Goal: Entertainment & Leisure: Browse casually

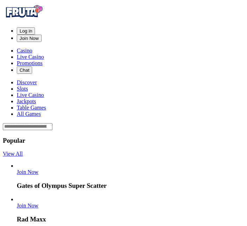
click at [32, 28] on span "Log in" at bounding box center [26, 30] width 13 height 5
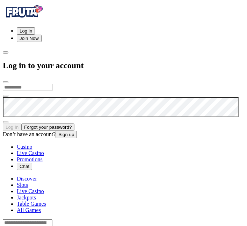
click at [53, 84] on input "email" at bounding box center [28, 87] width 50 height 7
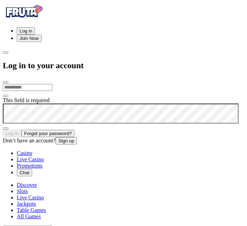
type input "**********"
click at [21, 130] on button "Log In" at bounding box center [12, 133] width 19 height 7
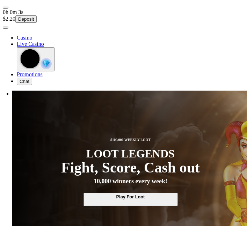
click at [6, 28] on span "user-circle icon" at bounding box center [6, 28] width 0 height 0
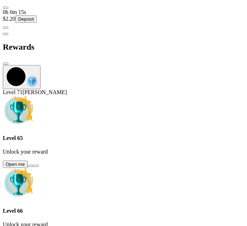
click at [33, 165] on button at bounding box center [31, 166] width 6 height 2
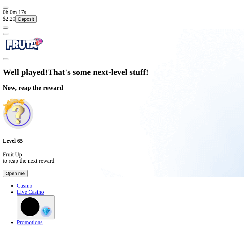
click at [28, 177] on button "Open me" at bounding box center [15, 173] width 25 height 7
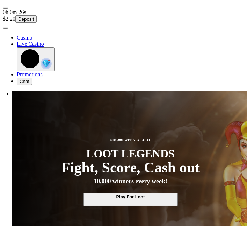
click at [6, 28] on span "user-circle icon" at bounding box center [6, 28] width 0 height 0
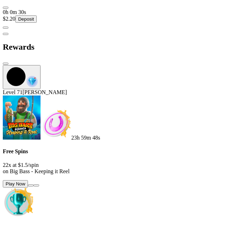
scroll to position [71, 0]
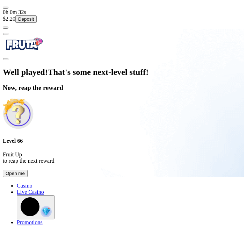
click at [28, 177] on button "Open me" at bounding box center [15, 173] width 25 height 7
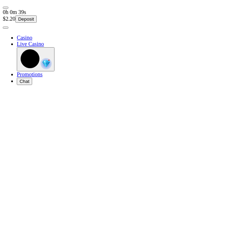
click at [6, 28] on span "user-circle icon" at bounding box center [6, 28] width 0 height 0
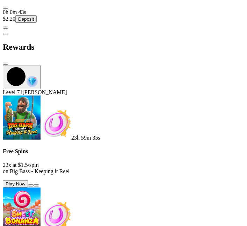
scroll to position [192, 0]
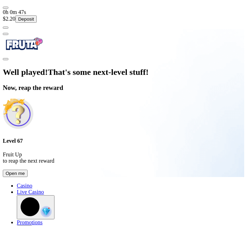
click at [28, 177] on button "Open me" at bounding box center [15, 173] width 25 height 7
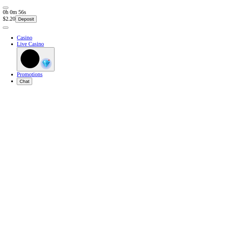
click at [6, 28] on span "user-circle icon" at bounding box center [6, 28] width 0 height 0
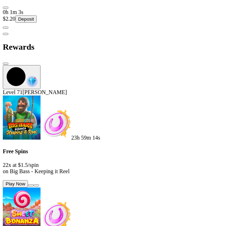
scroll to position [310, 0]
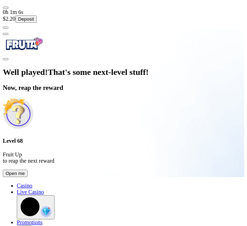
click at [28, 177] on button "Open me" at bounding box center [15, 173] width 25 height 7
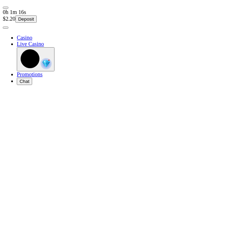
click at [6, 28] on span "user-circle icon" at bounding box center [6, 28] width 0 height 0
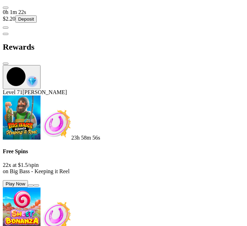
scroll to position [490, 0]
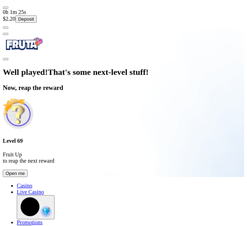
click at [28, 177] on button "Open me" at bounding box center [15, 173] width 25 height 7
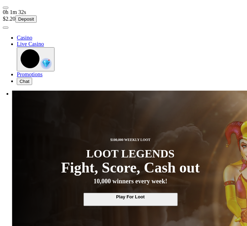
click at [6, 28] on span "user-circle icon" at bounding box center [6, 28] width 0 height 0
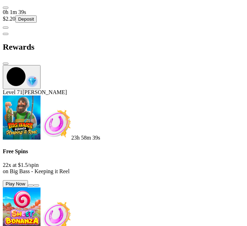
scroll to position [523, 0]
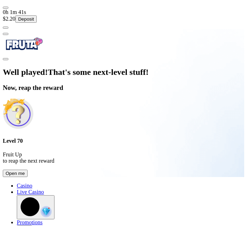
click at [28, 177] on button "Open me" at bounding box center [15, 173] width 25 height 7
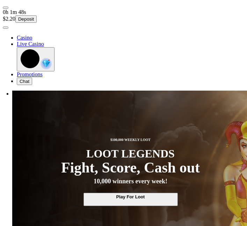
click at [6, 28] on span "user-circle icon" at bounding box center [6, 28] width 0 height 0
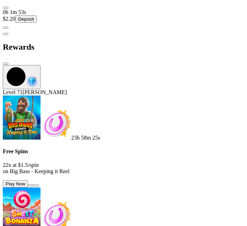
scroll to position [613, 0]
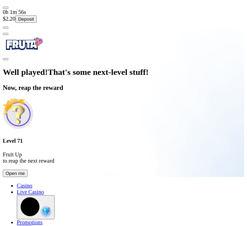
click at [28, 177] on button "Open me" at bounding box center [15, 173] width 25 height 7
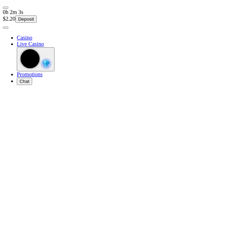
click at [6, 28] on span "user-circle icon" at bounding box center [6, 28] width 0 height 0
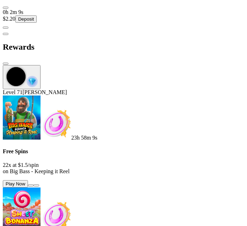
click at [34, 184] on button at bounding box center [31, 185] width 6 height 2
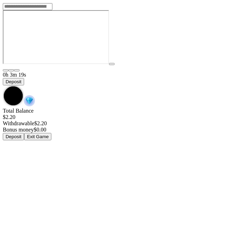
click at [3, 85] on span "chevron-down icon" at bounding box center [3, 85] width 0 height 0
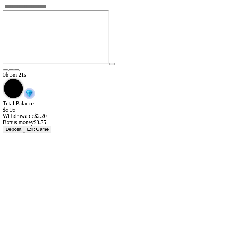
click at [35, 88] on img "Game menu" at bounding box center [29, 93] width 11 height 11
click at [3, 78] on span "chevron-down icon" at bounding box center [3, 78] width 0 height 0
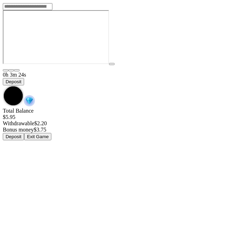
click at [35, 95] on img "Game menu" at bounding box center [29, 100] width 11 height 11
click at [3, 85] on span "chevron-down icon" at bounding box center [3, 85] width 0 height 0
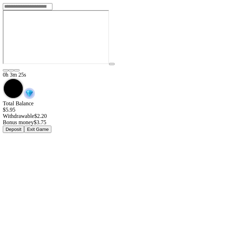
click at [51, 126] on button "Exit Game" at bounding box center [37, 129] width 27 height 7
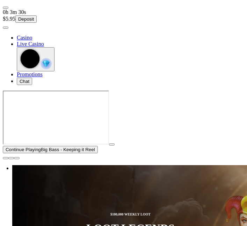
click at [6, 158] on span "close icon" at bounding box center [6, 158] width 0 height 0
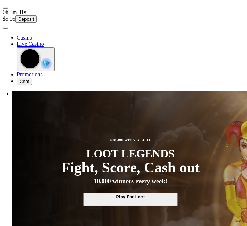
click at [6, 28] on span "user-circle icon" at bounding box center [6, 28] width 0 height 0
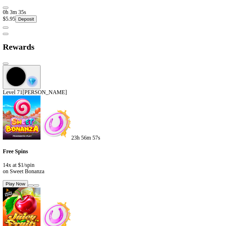
click at [34, 184] on button at bounding box center [31, 185] width 6 height 2
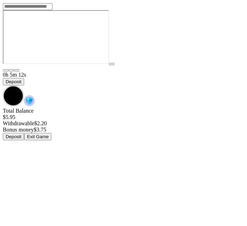
click at [3, 85] on span "chevron-down icon" at bounding box center [3, 85] width 0 height 0
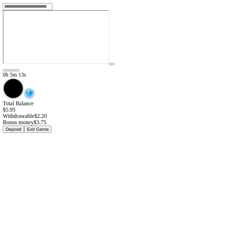
click at [51, 126] on button "Exit Game" at bounding box center [37, 129] width 27 height 7
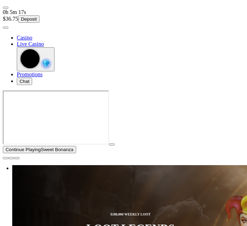
click at [6, 158] on span "close icon" at bounding box center [6, 158] width 0 height 0
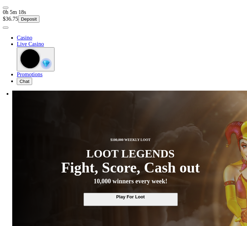
click at [6, 28] on span "user-circle icon" at bounding box center [6, 28] width 0 height 0
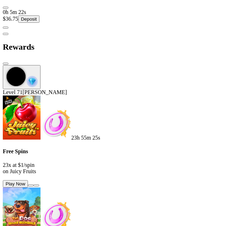
click at [34, 184] on button at bounding box center [31, 185] width 6 height 2
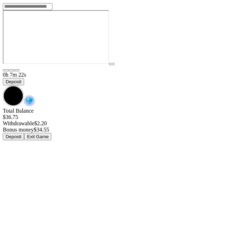
click at [3, 85] on span "chevron-down icon" at bounding box center [3, 85] width 0 height 0
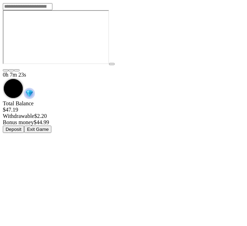
click at [51, 126] on button "Exit Game" at bounding box center [37, 129] width 27 height 7
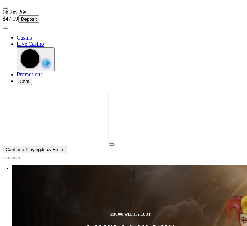
click at [6, 158] on span "close icon" at bounding box center [6, 158] width 0 height 0
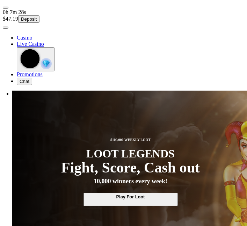
click at [6, 28] on span "user-circle icon" at bounding box center [6, 28] width 0 height 0
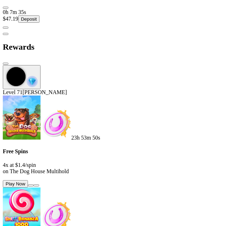
click at [34, 184] on button at bounding box center [31, 185] width 6 height 2
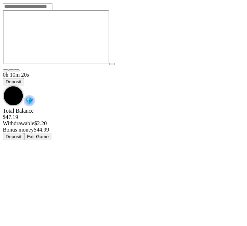
click at [3, 85] on span "chevron-down icon" at bounding box center [3, 85] width 0 height 0
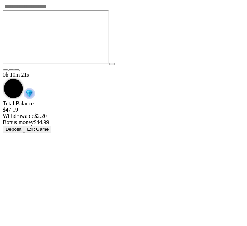
click at [51, 126] on button "Exit Game" at bounding box center [37, 129] width 27 height 7
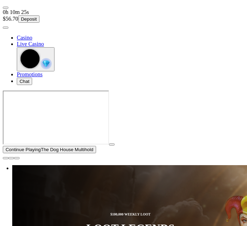
click at [6, 158] on span "close icon" at bounding box center [6, 158] width 0 height 0
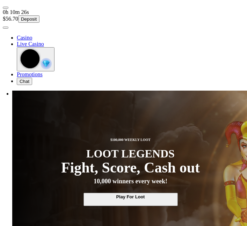
click at [6, 28] on span "user-circle icon" at bounding box center [6, 28] width 0 height 0
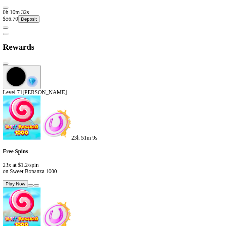
click at [34, 184] on button at bounding box center [31, 185] width 6 height 2
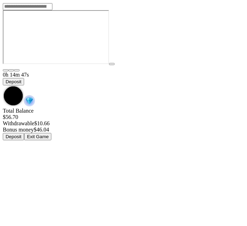
click at [3, 85] on span "chevron-down icon" at bounding box center [3, 85] width 0 height 0
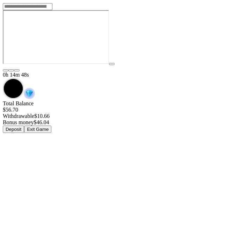
click at [51, 126] on button "Exit Game" at bounding box center [37, 129] width 27 height 7
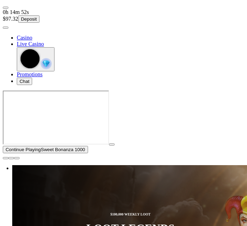
click at [6, 158] on span "close icon" at bounding box center [6, 158] width 0 height 0
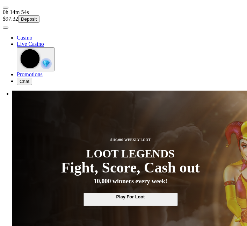
click at [6, 28] on span "user-circle icon" at bounding box center [6, 28] width 0 height 0
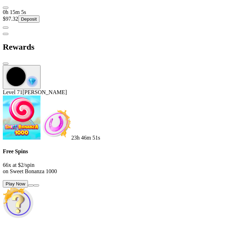
click at [34, 184] on button at bounding box center [31, 185] width 6 height 2
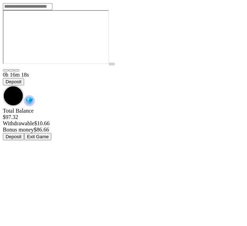
click at [3, 85] on span "chevron-down icon" at bounding box center [3, 85] width 0 height 0
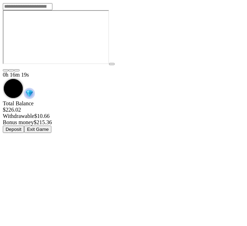
click at [51, 126] on button "Exit Game" at bounding box center [37, 129] width 27 height 7
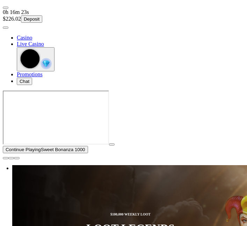
click at [6, 158] on span "close icon" at bounding box center [6, 158] width 0 height 0
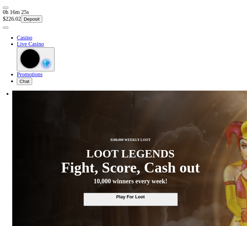
click at [6, 28] on span "user-circle icon" at bounding box center [6, 28] width 0 height 0
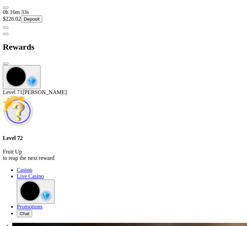
click at [6, 64] on span "close icon" at bounding box center [6, 64] width 0 height 0
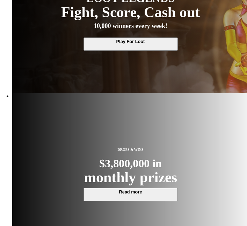
scroll to position [156, 0]
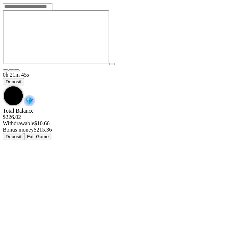
click at [3, 85] on span "chevron-down icon" at bounding box center [3, 85] width 0 height 0
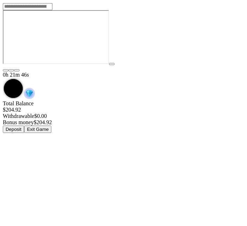
click at [51, 126] on button "Exit Game" at bounding box center [37, 129] width 27 height 7
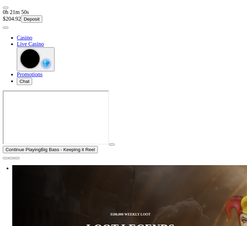
click at [6, 158] on span "close icon" at bounding box center [6, 158] width 0 height 0
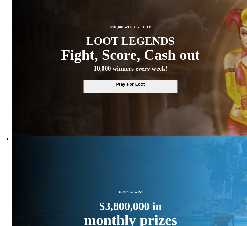
scroll to position [113, 0]
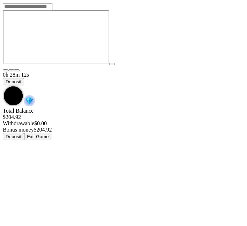
click at [3, 85] on span "chevron-down icon" at bounding box center [3, 85] width 0 height 0
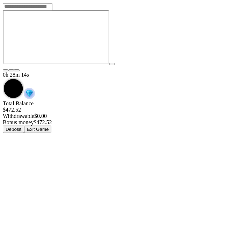
click at [51, 126] on button "Exit Game" at bounding box center [37, 129] width 27 height 7
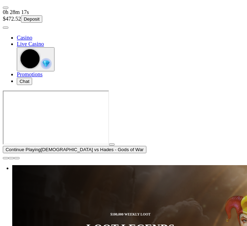
click at [8, 159] on button "button" at bounding box center [6, 158] width 6 height 2
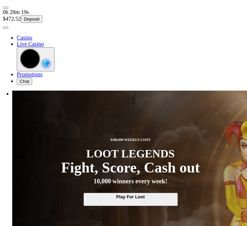
click at [6, 28] on span "user-circle icon" at bounding box center [6, 28] width 0 height 0
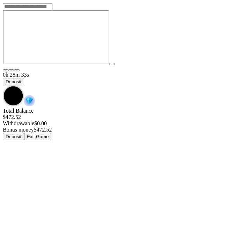
click at [3, 85] on span "chevron-down icon" at bounding box center [3, 85] width 0 height 0
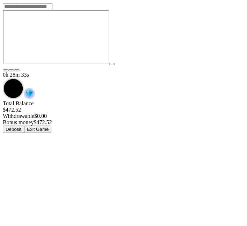
click at [51, 126] on button "Exit Game" at bounding box center [37, 129] width 27 height 7
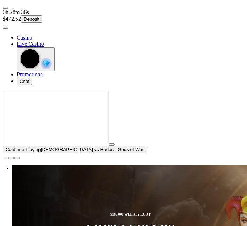
click at [6, 158] on span "close icon" at bounding box center [6, 158] width 0 height 0
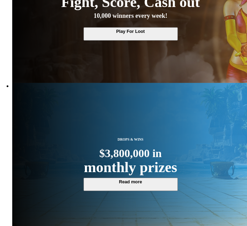
scroll to position [169, 0]
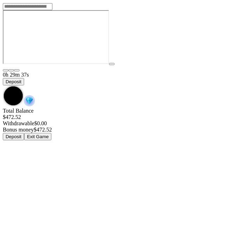
scroll to position [21, 0]
click at [3, 85] on span "chevron-down icon" at bounding box center [3, 85] width 0 height 0
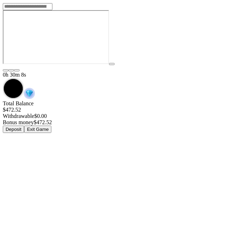
click at [3, 78] on span "chevron-down icon" at bounding box center [3, 78] width 0 height 0
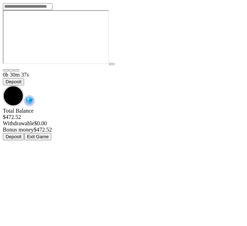
click at [3, 85] on span "chevron-down icon" at bounding box center [3, 85] width 0 height 0
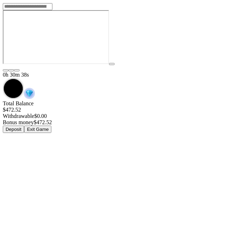
click at [51, 126] on button "Exit Game" at bounding box center [37, 129] width 27 height 7
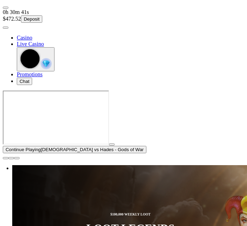
click at [6, 158] on span "close icon" at bounding box center [6, 158] width 0 height 0
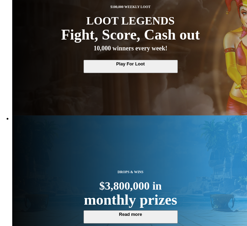
scroll to position [142, 0]
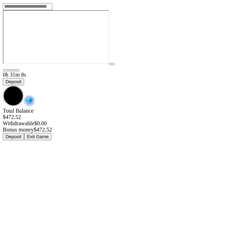
scroll to position [21, 0]
click at [3, 85] on span "chevron-down icon" at bounding box center [3, 85] width 0 height 0
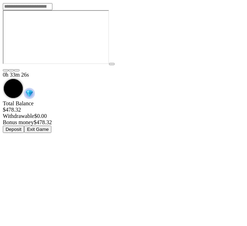
click at [51, 126] on button "Exit Game" at bounding box center [37, 129] width 27 height 7
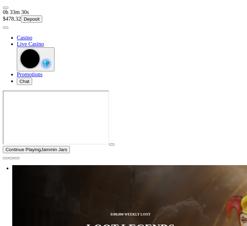
click at [6, 158] on span "close icon" at bounding box center [6, 158] width 0 height 0
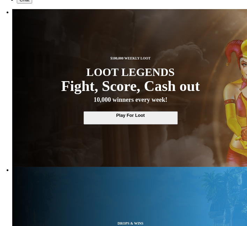
scroll to position [83, 0]
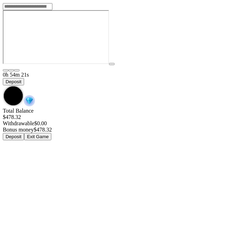
click at [3, 85] on span "chevron-down icon" at bounding box center [3, 85] width 0 height 0
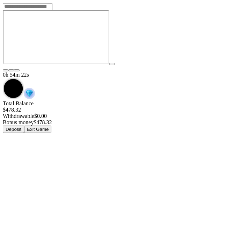
click at [51, 126] on button "Exit Game" at bounding box center [37, 129] width 27 height 7
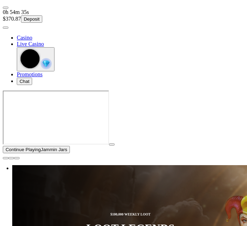
click at [6, 158] on span "close icon" at bounding box center [6, 158] width 0 height 0
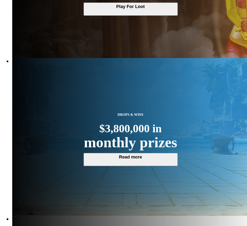
scroll to position [191, 0]
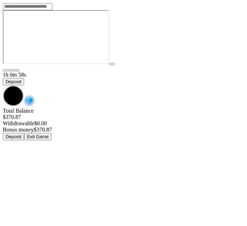
click at [3, 85] on span "chevron-down icon" at bounding box center [3, 85] width 0 height 0
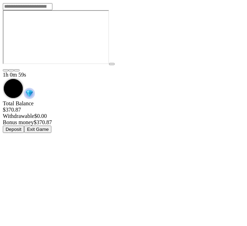
click at [51, 126] on button "Exit Game" at bounding box center [37, 129] width 27 height 7
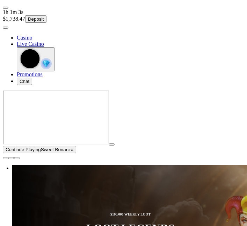
click at [6, 158] on span "close icon" at bounding box center [6, 158] width 0 height 0
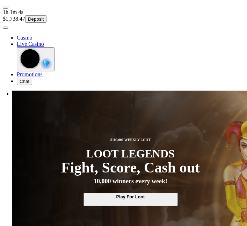
click at [6, 28] on span "user-circle icon" at bounding box center [6, 28] width 0 height 0
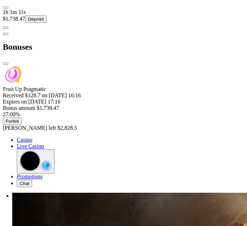
click at [6, 64] on span "close icon" at bounding box center [6, 64] width 0 height 0
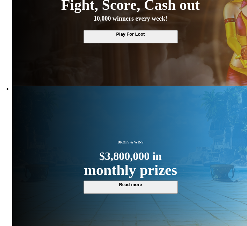
scroll to position [163, 0]
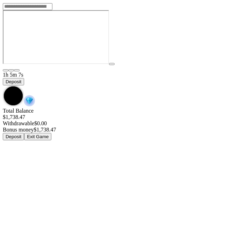
click at [3, 85] on span "chevron-down icon" at bounding box center [3, 85] width 0 height 0
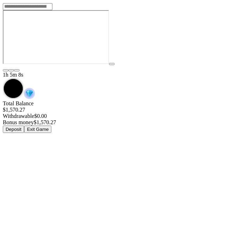
click at [51, 126] on button "Exit Game" at bounding box center [37, 129] width 27 height 7
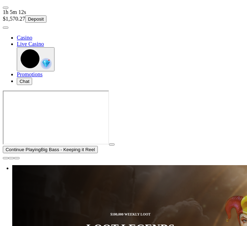
click at [6, 158] on span "close icon" at bounding box center [6, 158] width 0 height 0
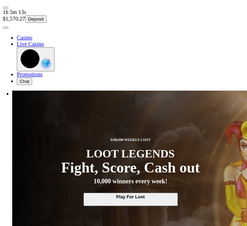
click at [6, 28] on span "user-circle icon" at bounding box center [6, 28] width 0 height 0
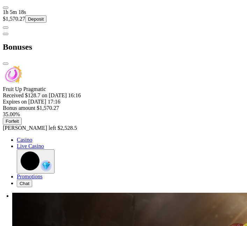
click at [6, 64] on span "close icon" at bounding box center [6, 64] width 0 height 0
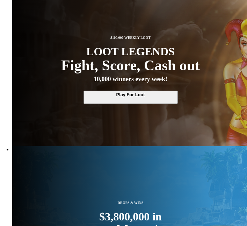
scroll to position [105, 0]
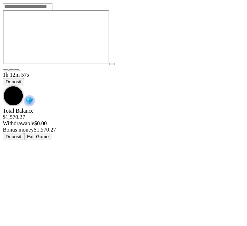
click at [3, 85] on span "chevron-down icon" at bounding box center [3, 85] width 0 height 0
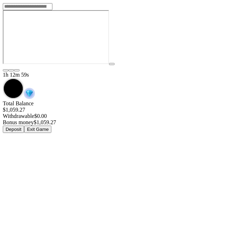
click at [51, 126] on button "Exit Game" at bounding box center [37, 129] width 27 height 7
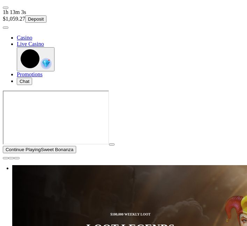
click at [6, 28] on span "user-circle icon" at bounding box center [6, 28] width 0 height 0
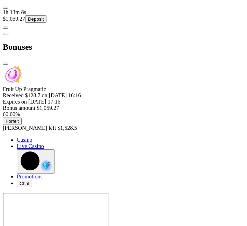
click at [6, 64] on span "close icon" at bounding box center [6, 64] width 0 height 0
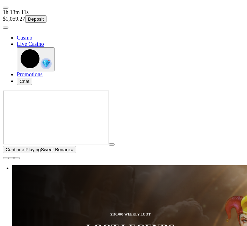
click at [41, 152] on span "Continue Playing" at bounding box center [23, 149] width 35 height 5
click at [112, 145] on span "play icon" at bounding box center [112, 145] width 0 height 0
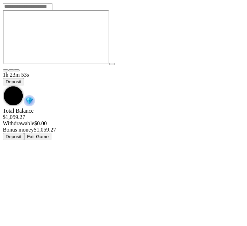
click at [3, 85] on span "chevron-down icon" at bounding box center [3, 85] width 0 height 0
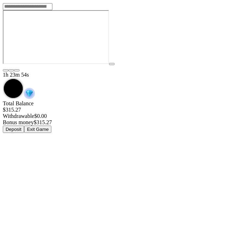
click at [51, 126] on button "Exit Game" at bounding box center [37, 129] width 27 height 7
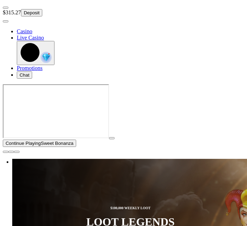
click at [6, 21] on span "user-circle icon" at bounding box center [6, 21] width 0 height 0
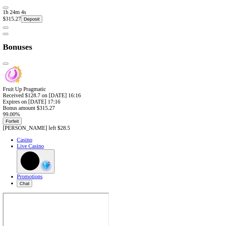
click at [6, 64] on span "close icon" at bounding box center [6, 64] width 0 height 0
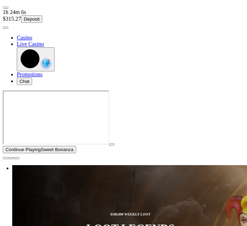
click at [109, 146] on button "button" at bounding box center [112, 145] width 6 height 2
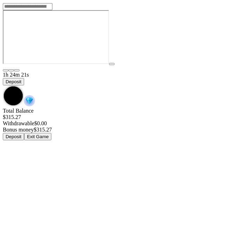
click at [3, 85] on span "chevron-down icon" at bounding box center [3, 85] width 0 height 0
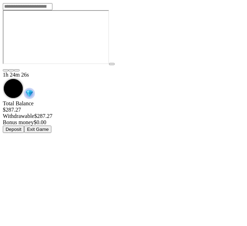
click at [209, 65] on div at bounding box center [124, 37] width 242 height 55
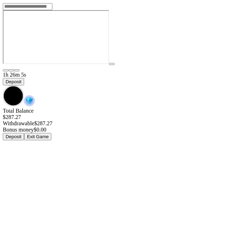
click at [3, 85] on span "chevron-down icon" at bounding box center [3, 85] width 0 height 0
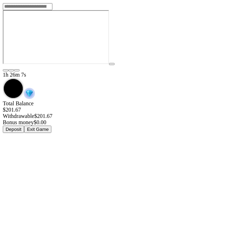
click at [51, 126] on button "Exit Game" at bounding box center [37, 129] width 27 height 7
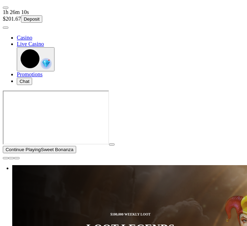
click at [6, 158] on span "close icon" at bounding box center [6, 158] width 0 height 0
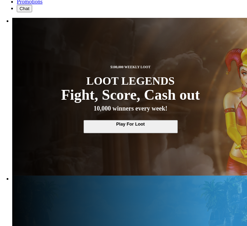
scroll to position [73, 0]
